Goal: Task Accomplishment & Management: Use online tool/utility

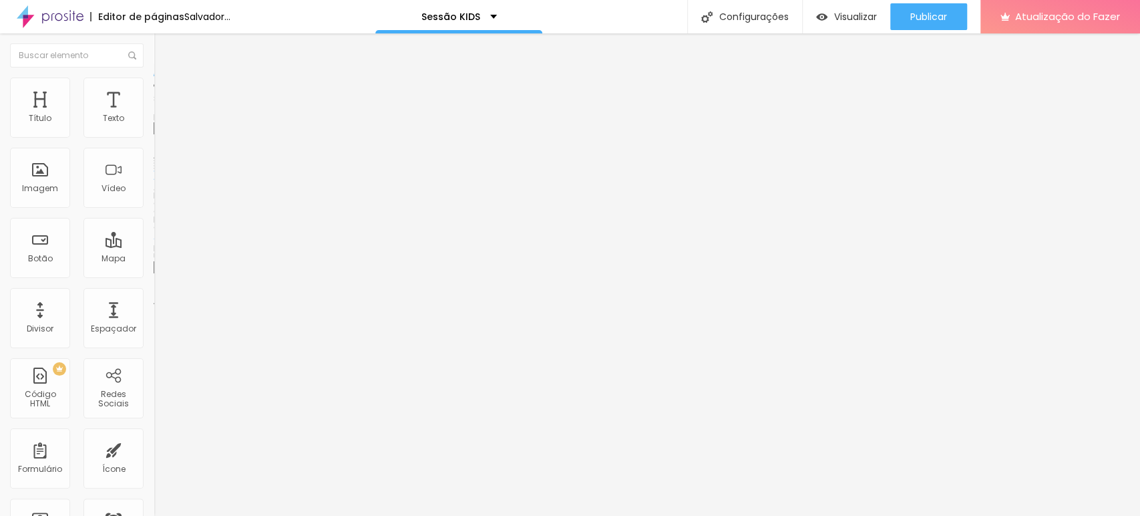
click at [154, 114] on div "Trocar imagem" at bounding box center [231, 108] width 154 height 9
click at [162, 115] on font "Trocar imagem" at bounding box center [194, 109] width 65 height 11
click at [166, 92] on font "Estilo" at bounding box center [176, 86] width 21 height 11
click at [154, 91] on li "Avançado" at bounding box center [231, 97] width 154 height 13
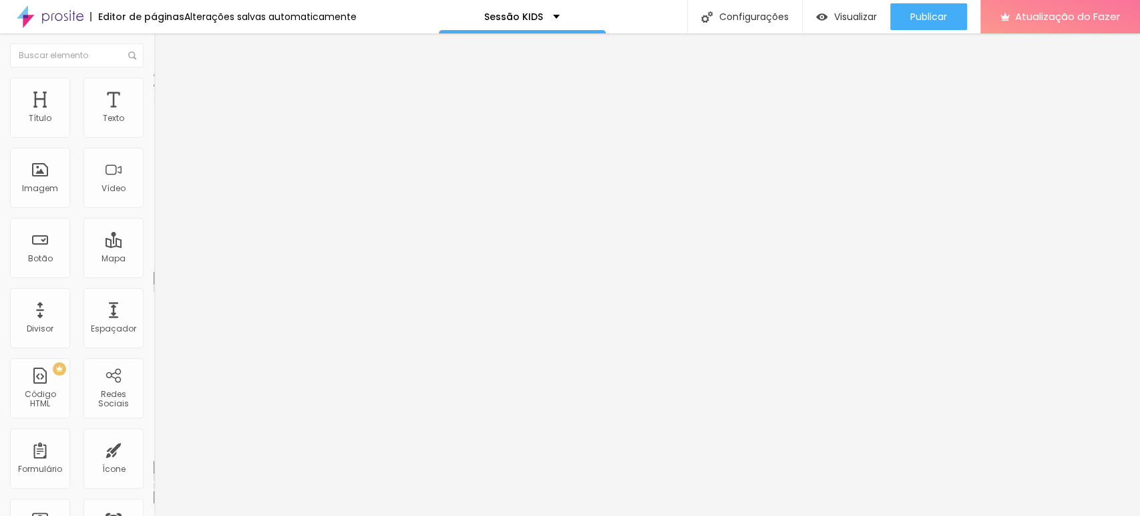
type input "12"
type input "16"
type input "38"
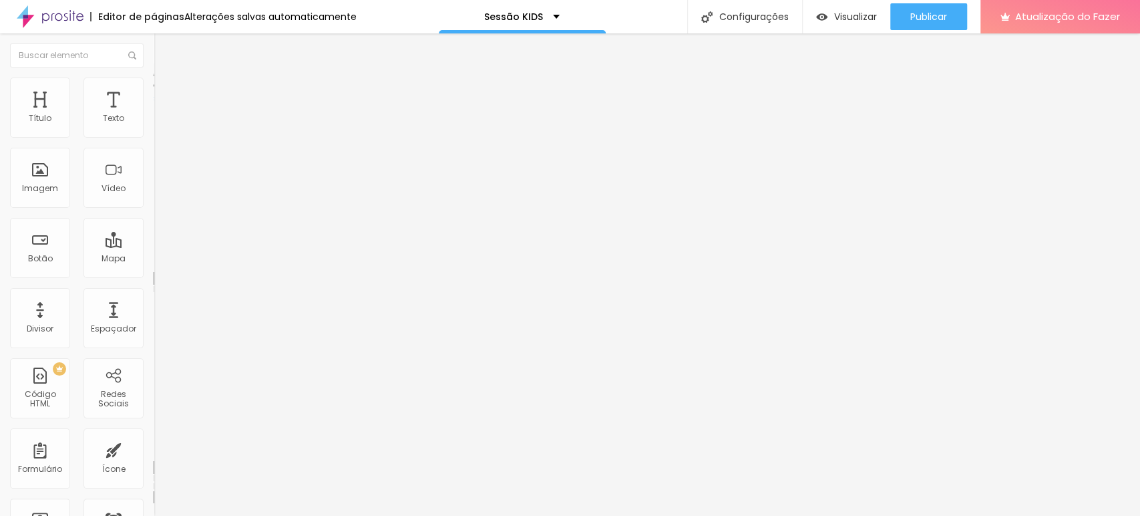
type input "38"
type input "45"
type input "49"
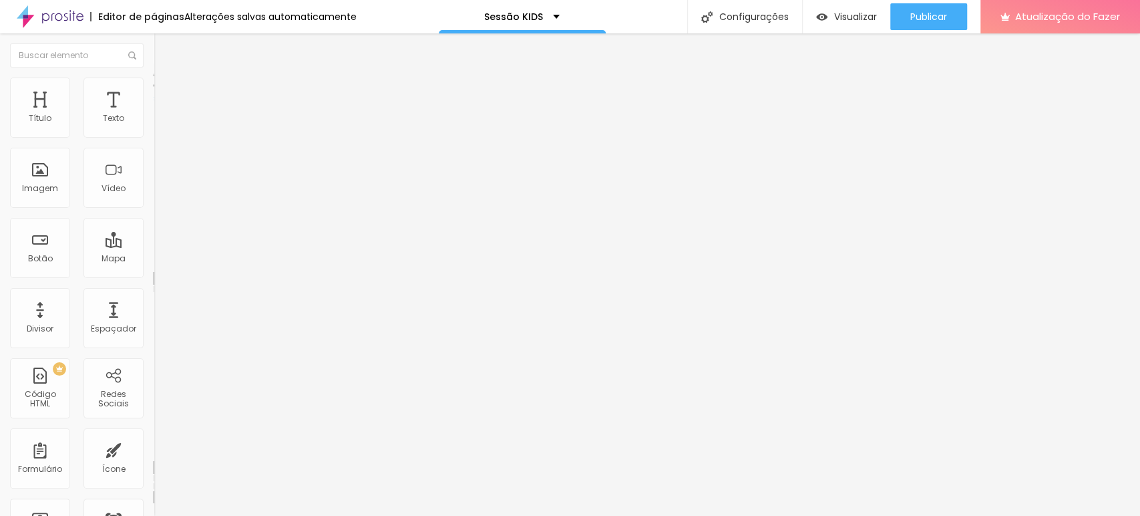
type input "51"
type input "56"
type input "59"
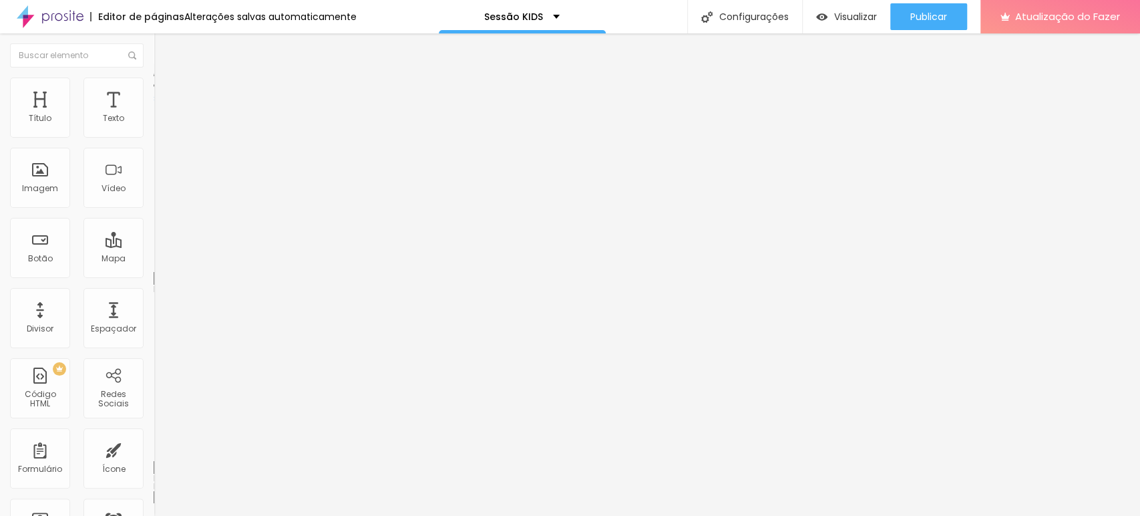
type input "59"
type input "64"
type input "70"
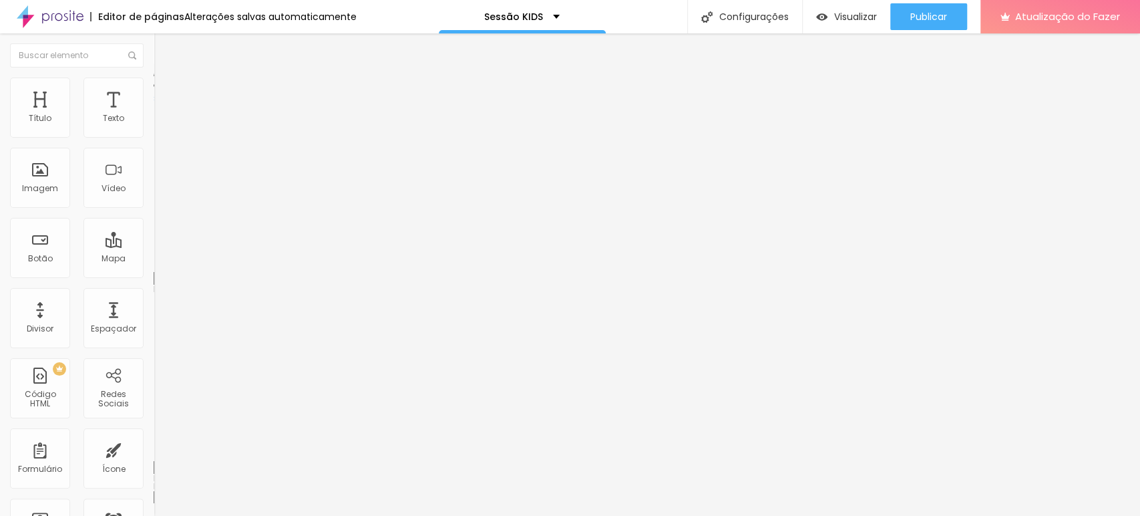
type input "75"
type input "77"
drag, startPoint x: 57, startPoint y: 152, endPoint x: 94, endPoint y: 149, distance: 36.8
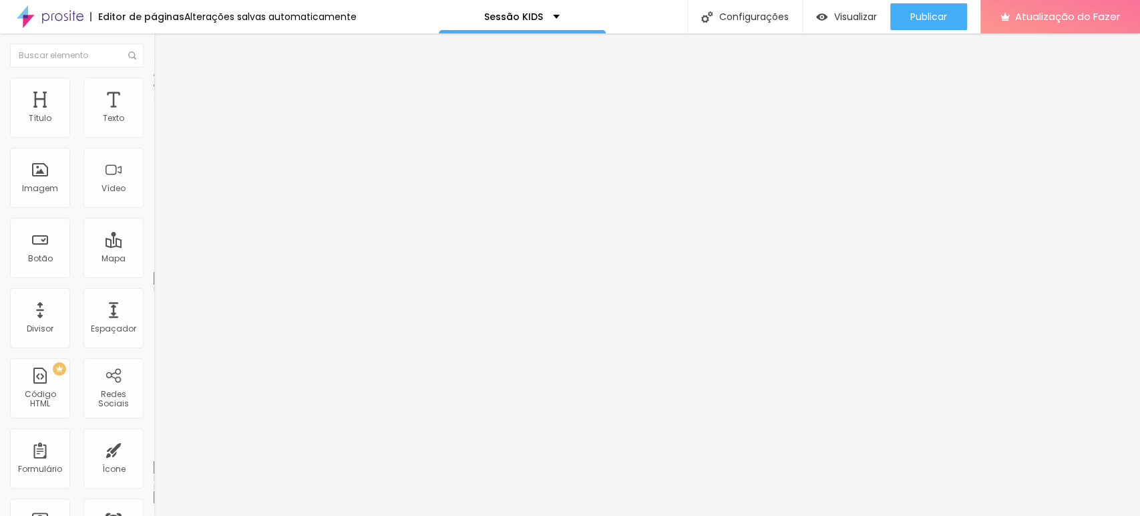
click at [154, 448] on input "range" at bounding box center [197, 453] width 86 height 11
drag, startPoint x: 88, startPoint y: 149, endPoint x: 64, endPoint y: 153, distance: 24.4
click at [154, 293] on div "77 Espaço de baixo" at bounding box center [231, 387] width 154 height 189
type input "52"
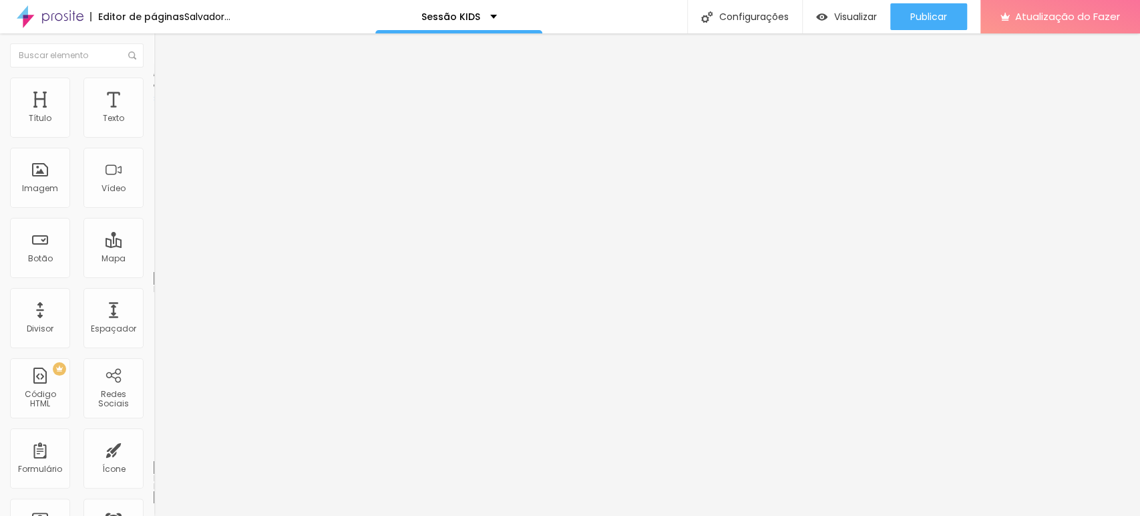
type input "5"
type input "3"
type input "2"
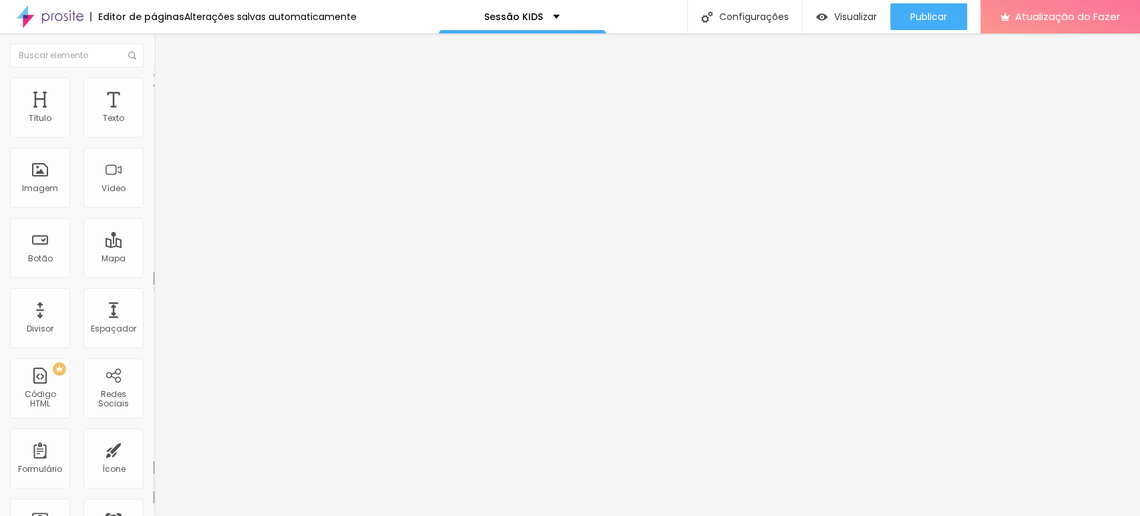
type input "2"
drag, startPoint x: 95, startPoint y: 156, endPoint x: 33, endPoint y: 156, distance: 62.1
type input "2"
click at [154, 448] on input "range" at bounding box center [197, 453] width 86 height 11
click at [154, 115] on span "Adicionar imagem" at bounding box center [197, 109] width 86 height 11
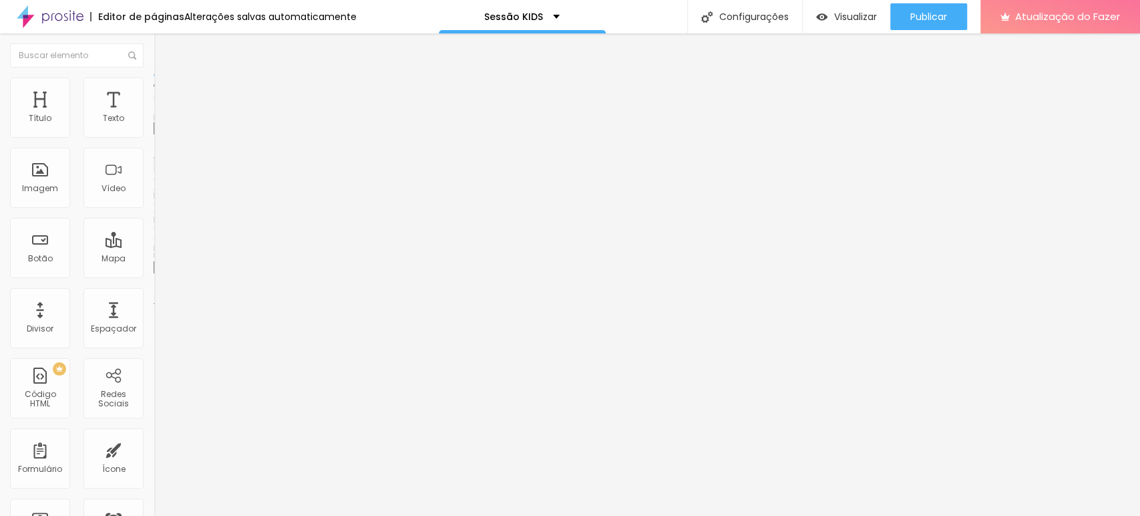
click at [162, 115] on font "Trocar imagem" at bounding box center [194, 109] width 65 height 11
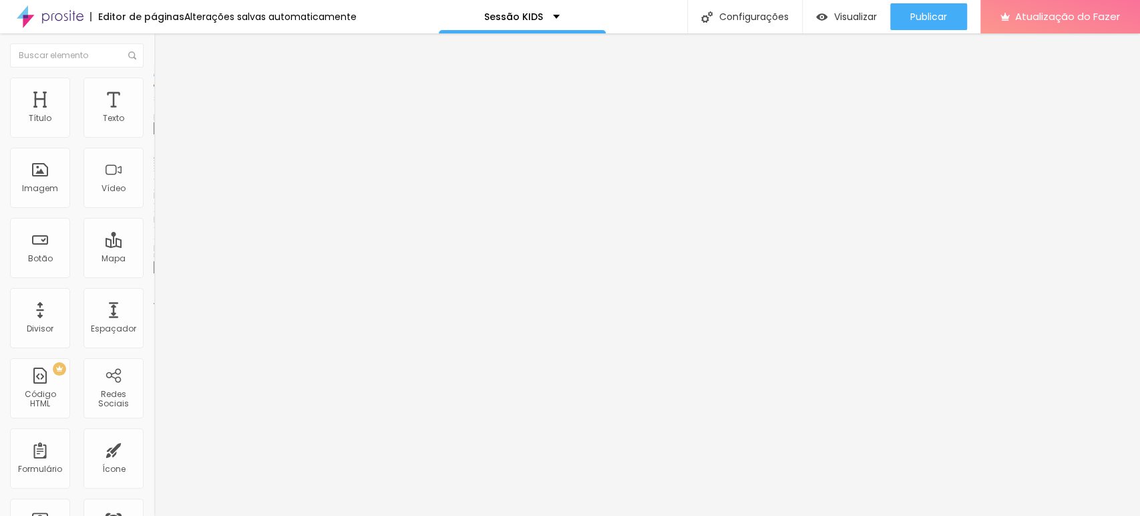
click at [162, 115] on font "Trocar imagem" at bounding box center [194, 109] width 65 height 11
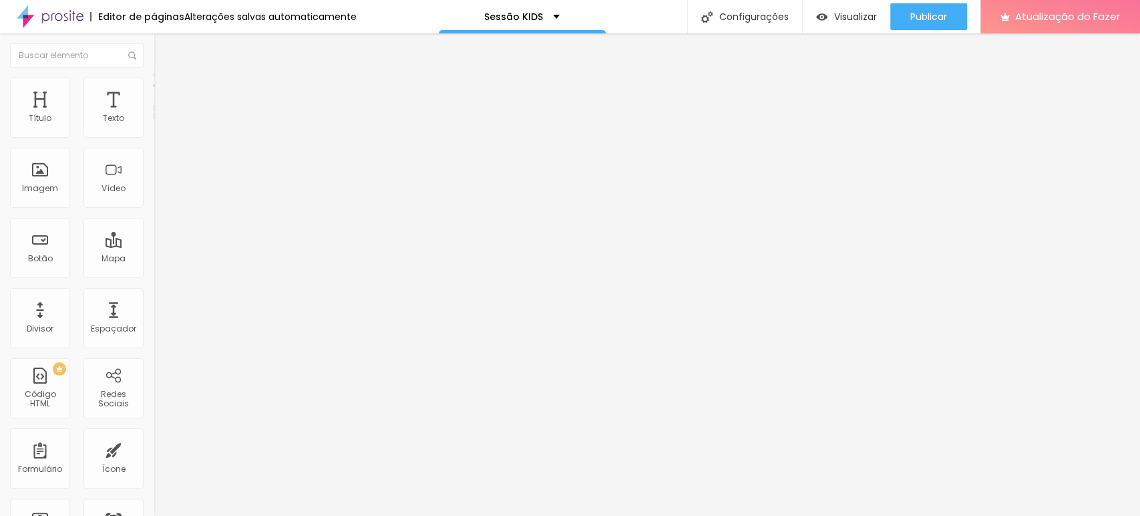
click at [166, 92] on font "Estilo" at bounding box center [176, 86] width 21 height 11
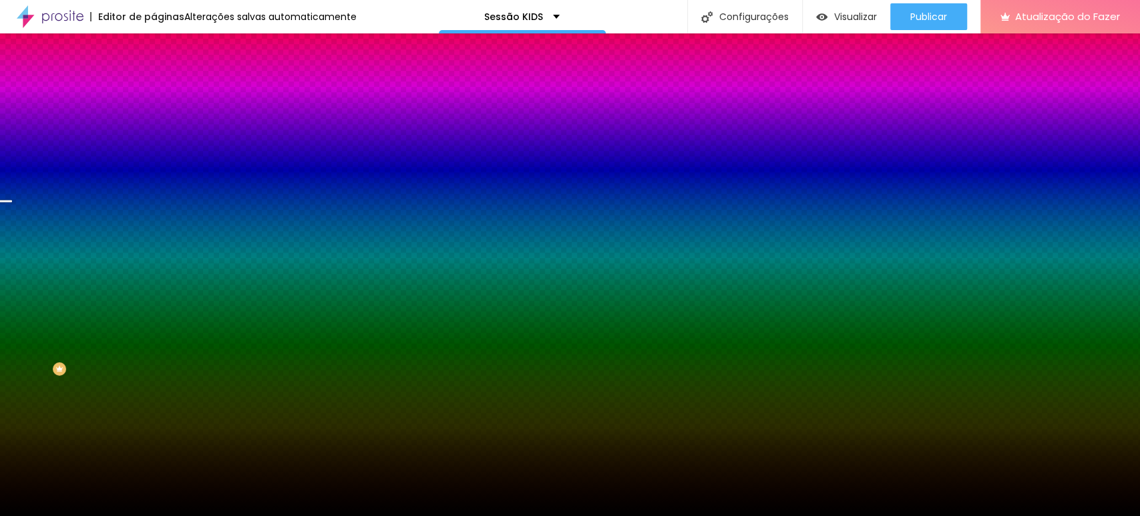
click at [162, 123] on font "Trocar imagem" at bounding box center [194, 117] width 65 height 11
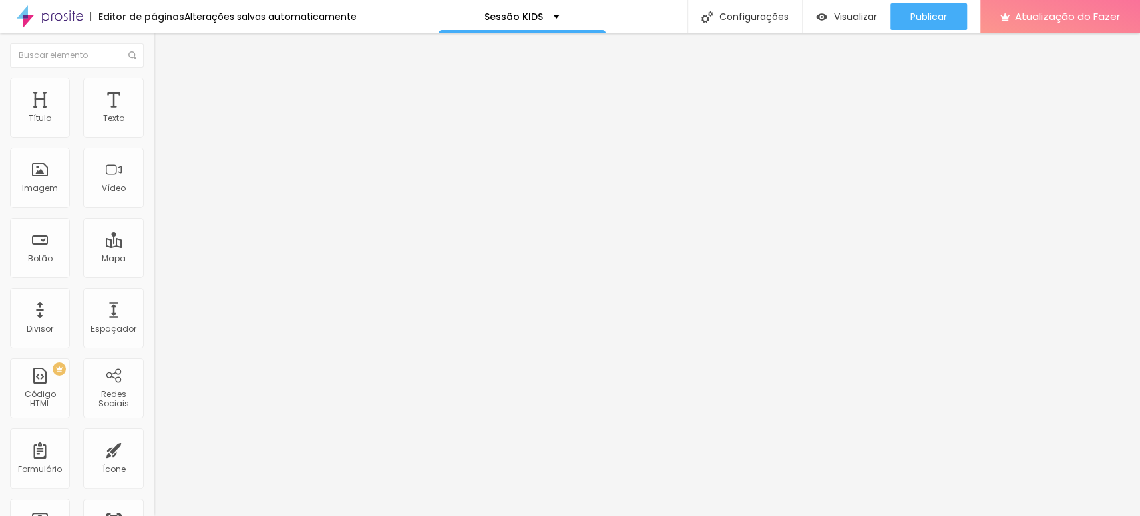
click at [166, 92] on font "Estilo" at bounding box center [176, 86] width 21 height 11
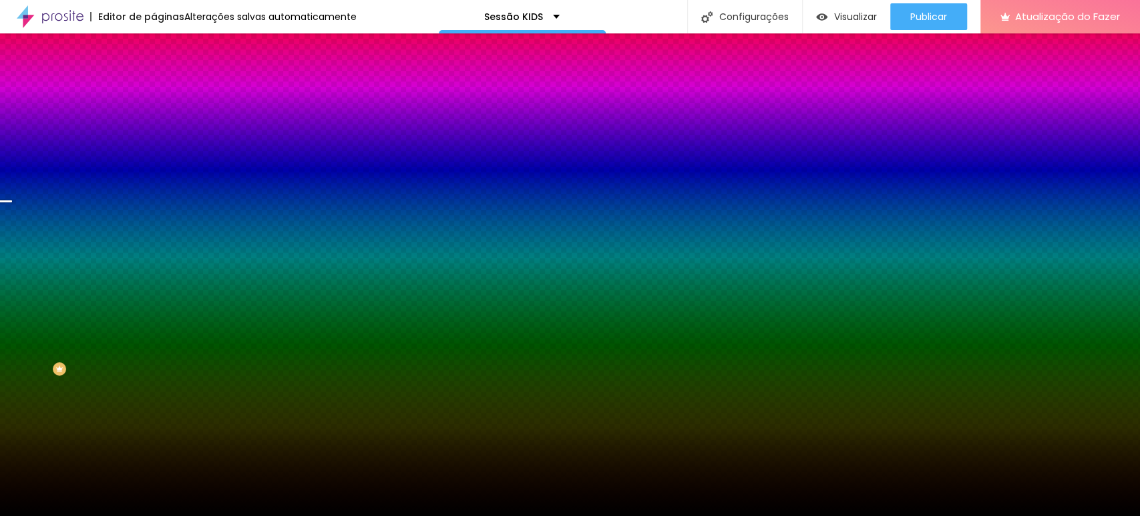
click at [162, 123] on font "Trocar imagem" at bounding box center [194, 117] width 65 height 11
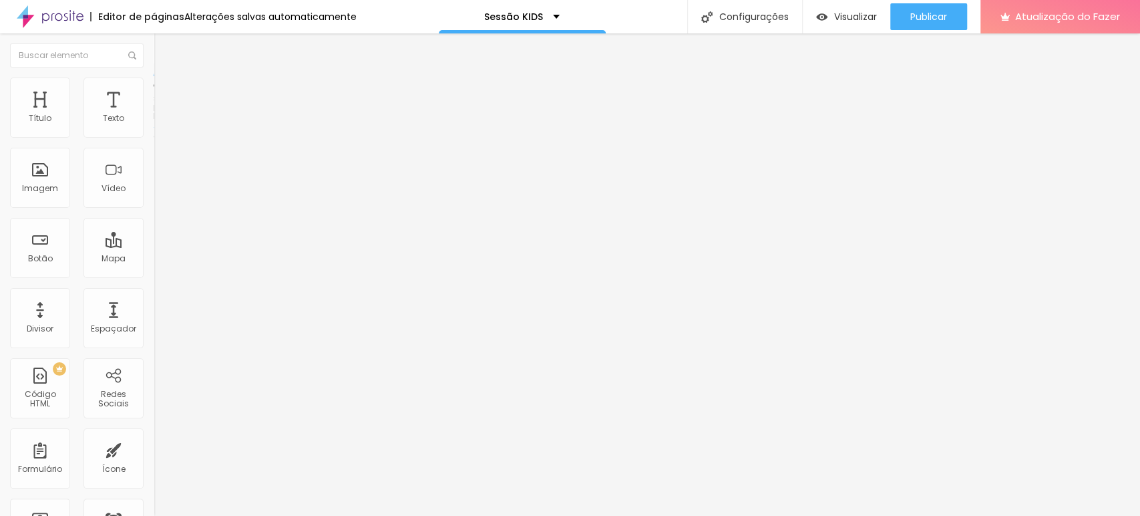
click at [166, 90] on font "Estilo" at bounding box center [176, 86] width 21 height 11
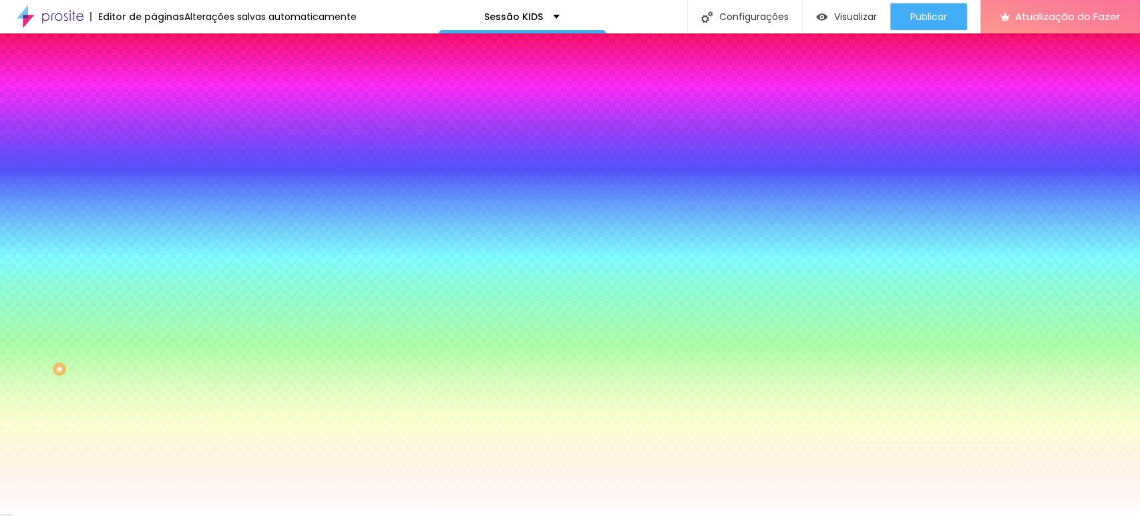
click at [162, 123] on font "Trocar imagem" at bounding box center [194, 117] width 65 height 11
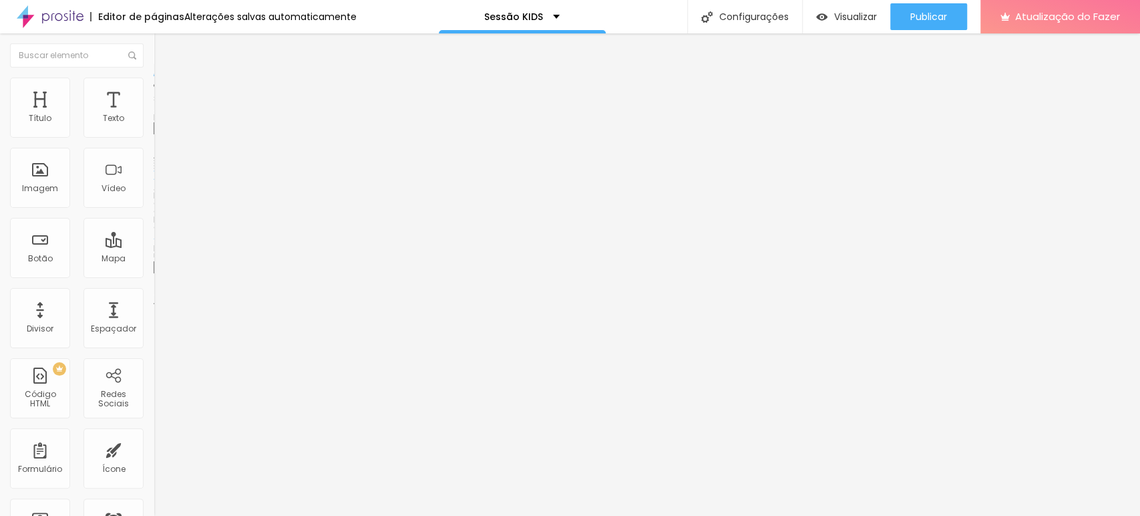
click at [162, 115] on font "Trocar imagem" at bounding box center [194, 109] width 65 height 11
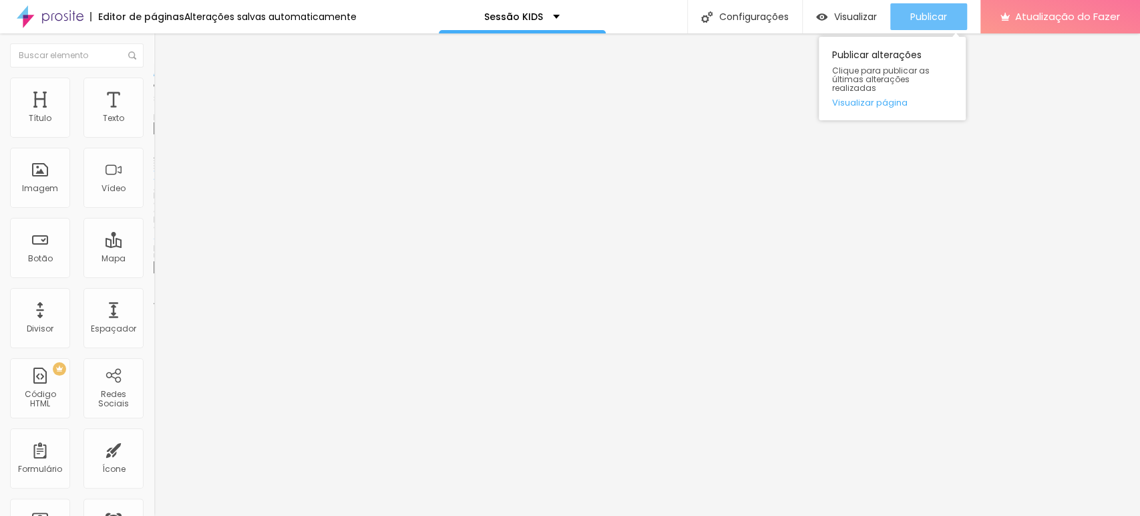
click at [909, 15] on button "Publicar" at bounding box center [929, 16] width 77 height 27
click at [937, 20] on font "Publicar" at bounding box center [929, 16] width 37 height 13
click at [935, 5] on div "Publicar" at bounding box center [929, 16] width 37 height 27
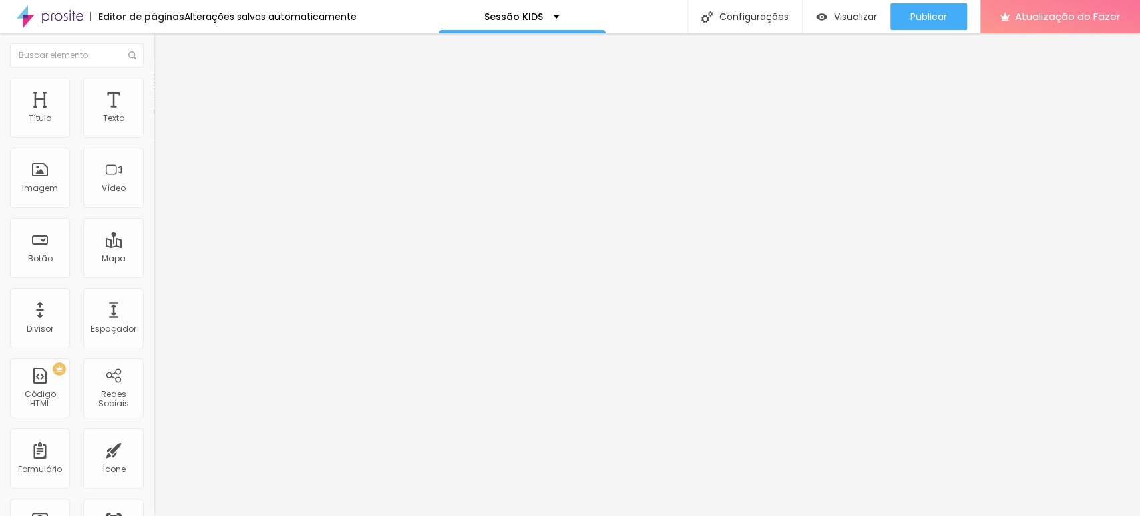
click at [166, 92] on font "Estilo" at bounding box center [176, 86] width 21 height 11
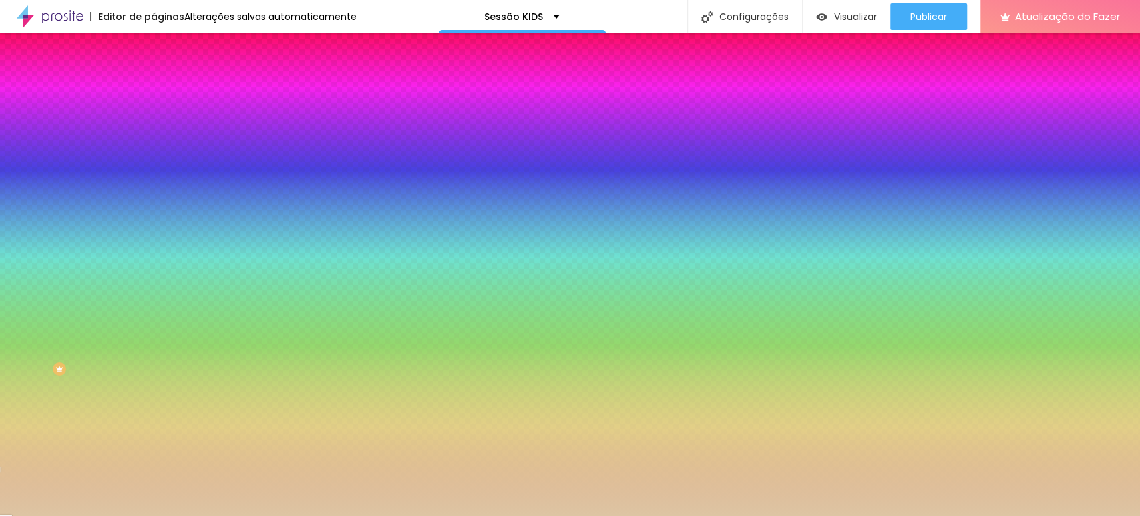
click at [154, 130] on input "#DDC5A3" at bounding box center [234, 134] width 160 height 13
click at [154, 128] on div at bounding box center [231, 128] width 154 height 0
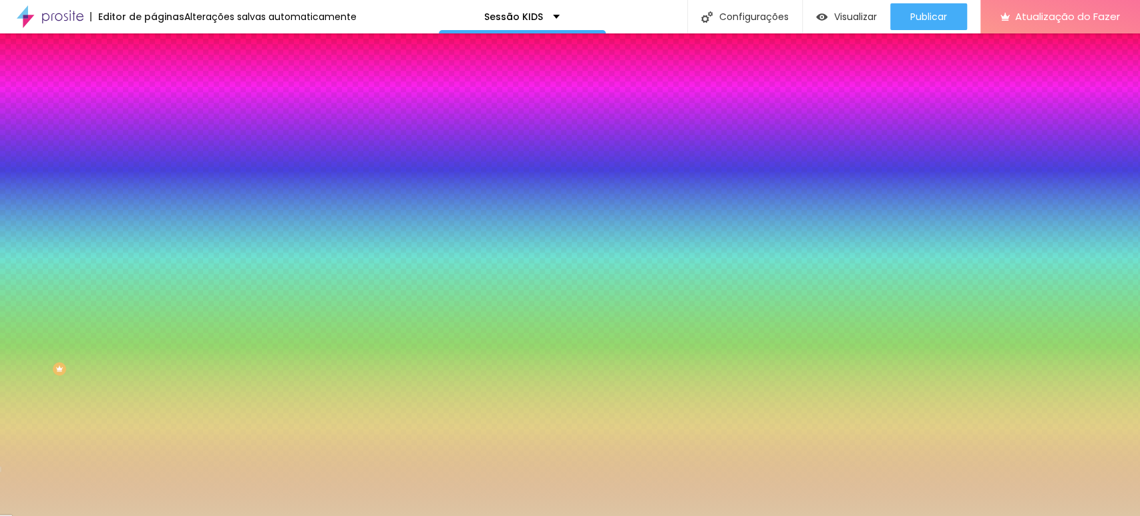
type input "#FFFFFF"
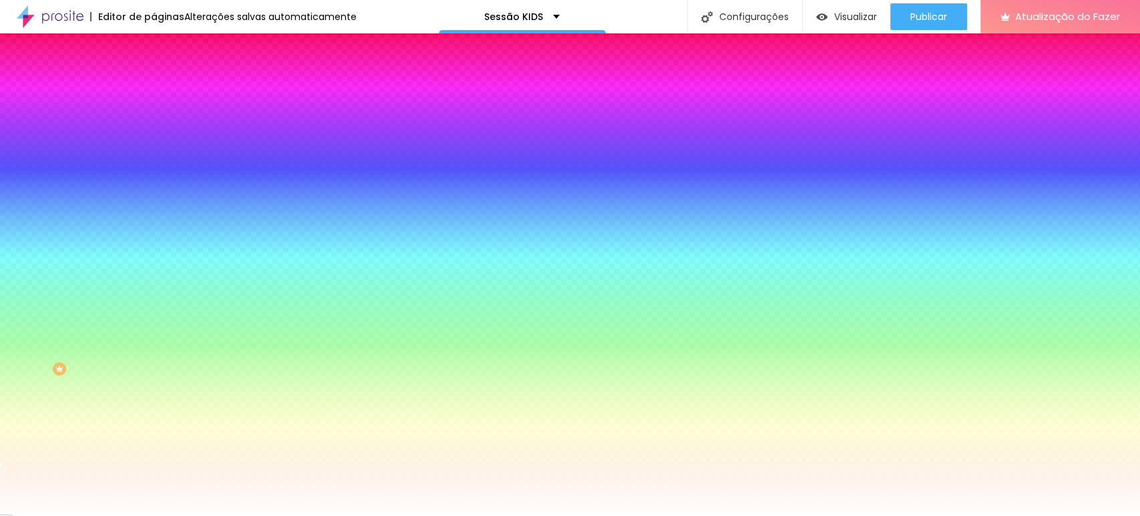
click at [154, 142] on div "Cor de fundo Voltar ao padrão #FFFFFF 0 [PERSON_NAME] arredondada" at bounding box center [231, 217] width 154 height 226
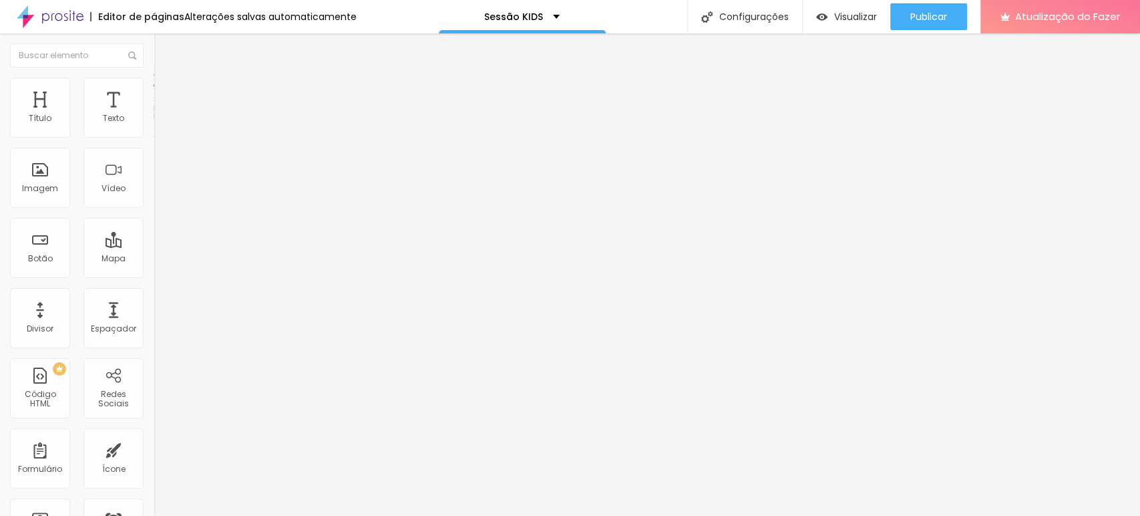
click at [154, 82] on img at bounding box center [160, 83] width 12 height 12
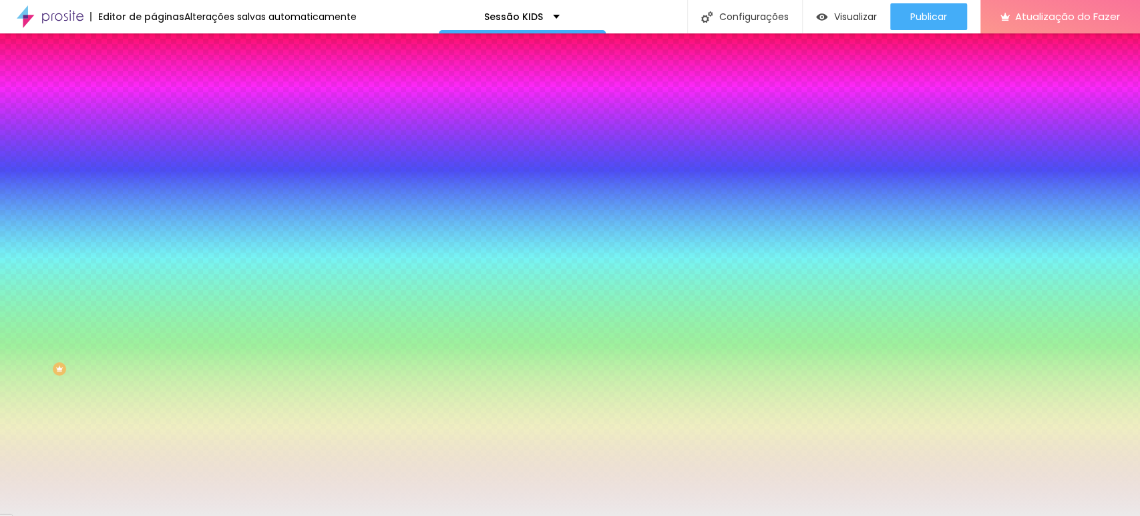
click at [154, 195] on input "#ECEAEA" at bounding box center [234, 188] width 160 height 13
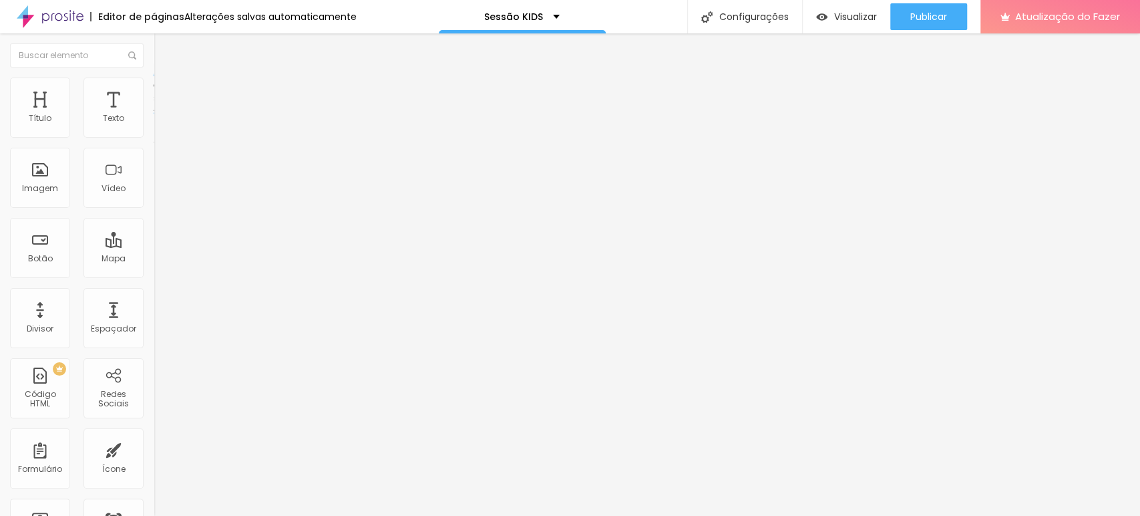
click at [154, 84] on li "Estilo" at bounding box center [231, 83] width 154 height 13
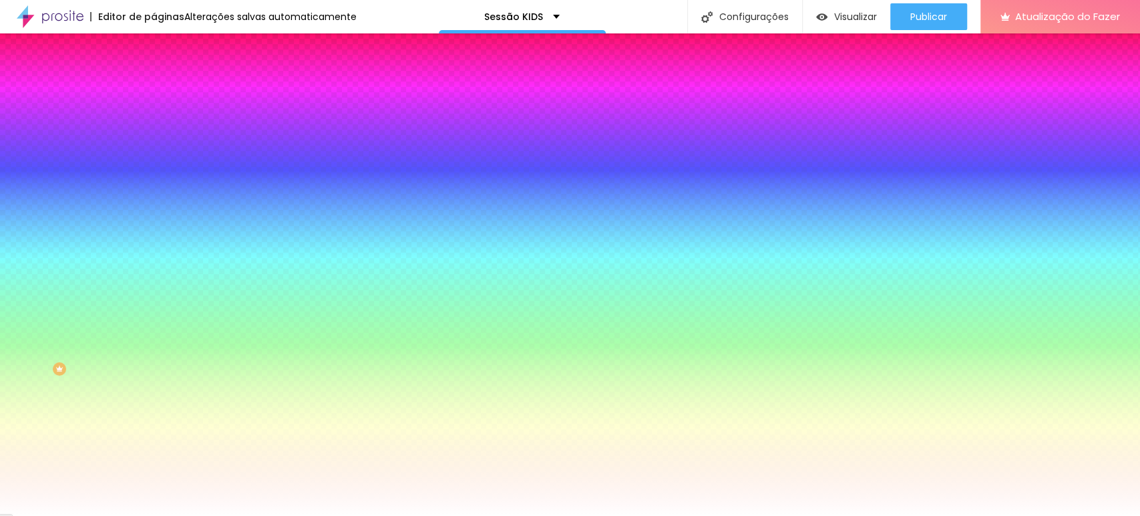
click at [154, 130] on input "#FFFFFF" at bounding box center [234, 134] width 160 height 13
paste input "ECEAEA"
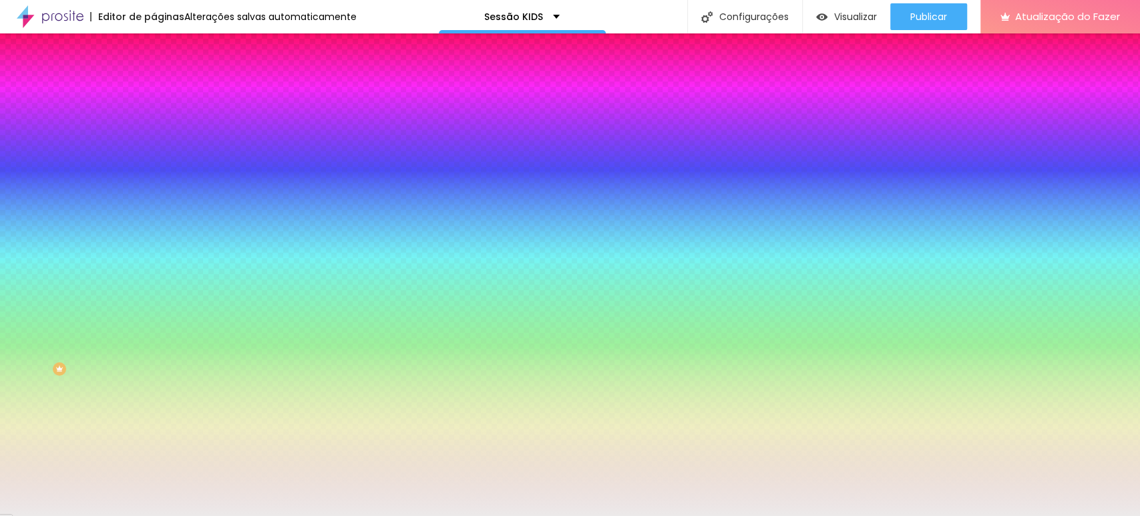
type input "#ECEAEA"
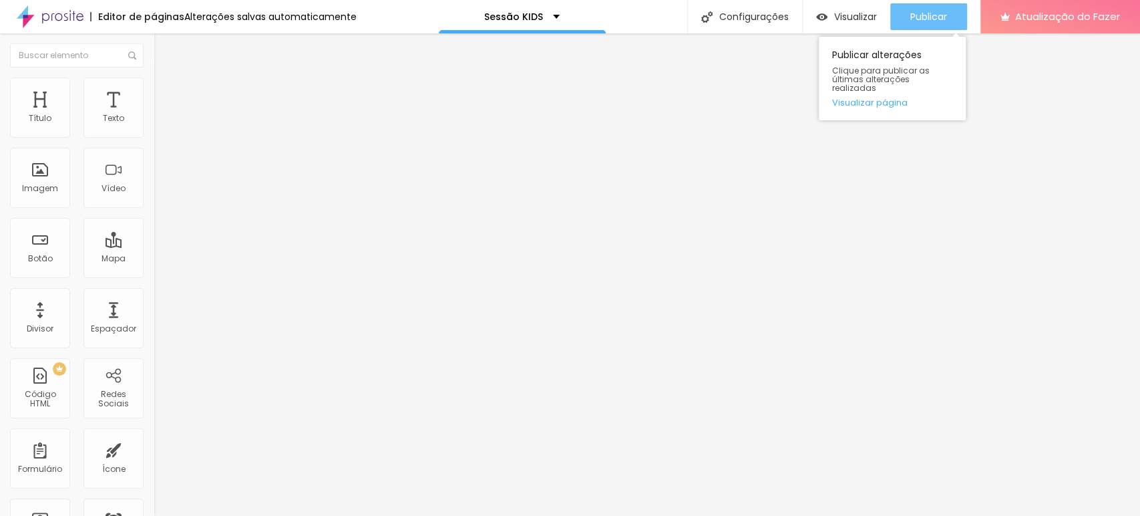
click at [925, 20] on font "Publicar" at bounding box center [929, 16] width 37 height 13
click at [937, 28] on div "Publicar" at bounding box center [929, 16] width 37 height 27
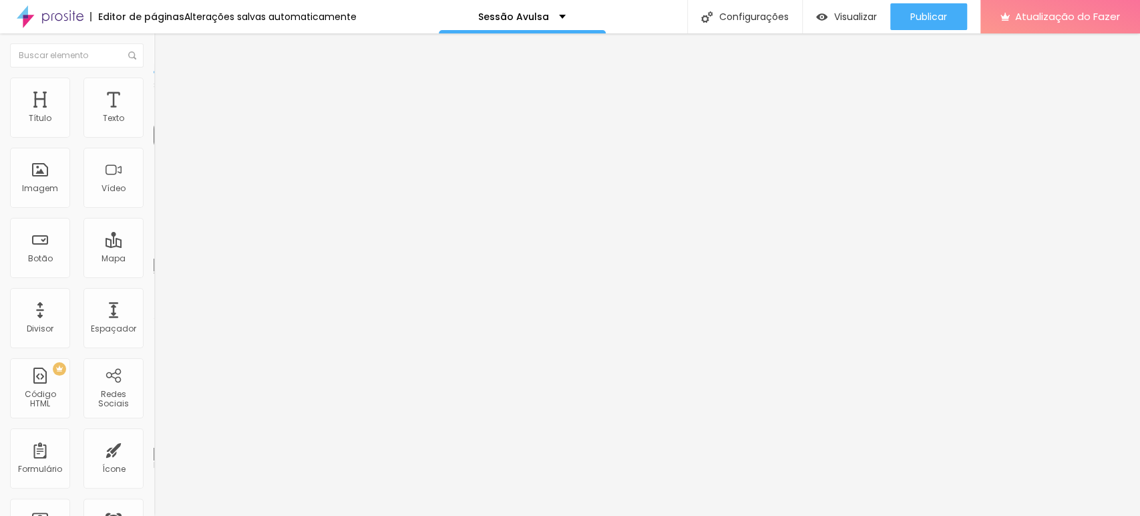
click at [230, 17] on font "Alterações salvas automaticamente" at bounding box center [270, 16] width 172 height 13
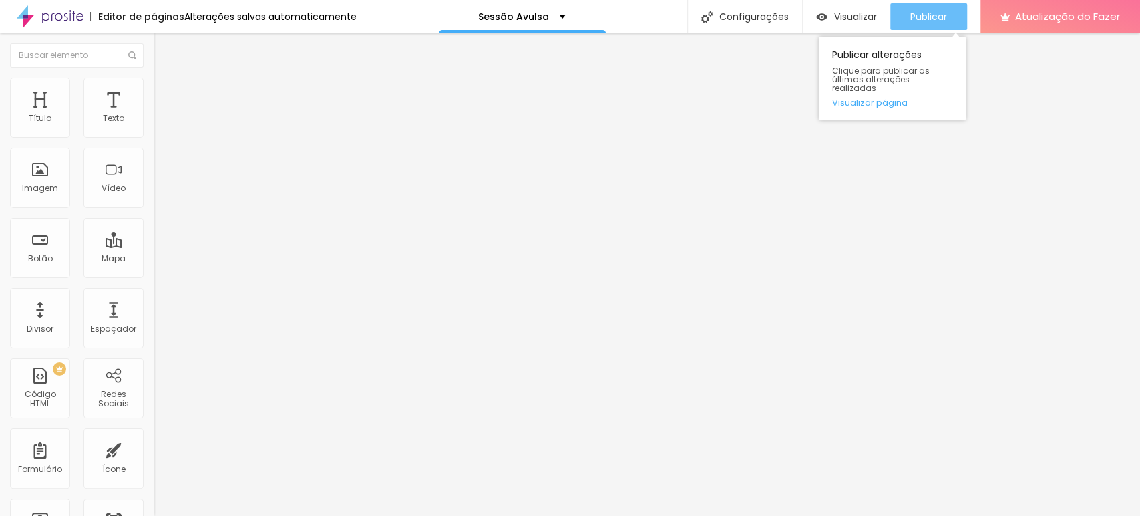
click at [951, 20] on button "Publicar" at bounding box center [929, 16] width 77 height 27
click at [950, 13] on button "Publicar" at bounding box center [929, 16] width 77 height 27
